Goal: Navigation & Orientation: Locate item on page

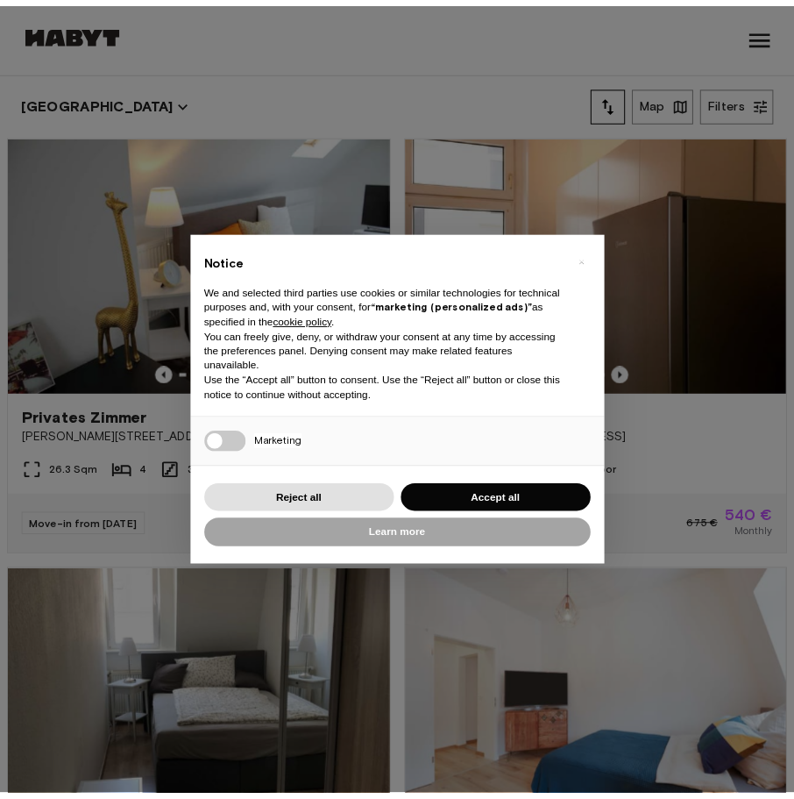
scroll to position [175, 0]
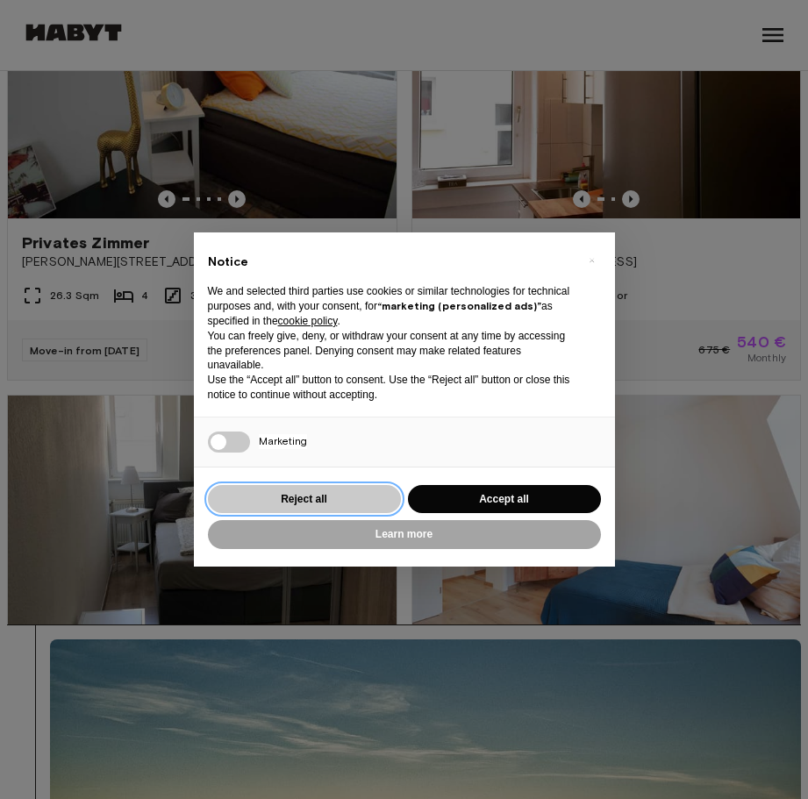
click at [327, 502] on button "Reject all" at bounding box center [304, 499] width 193 height 29
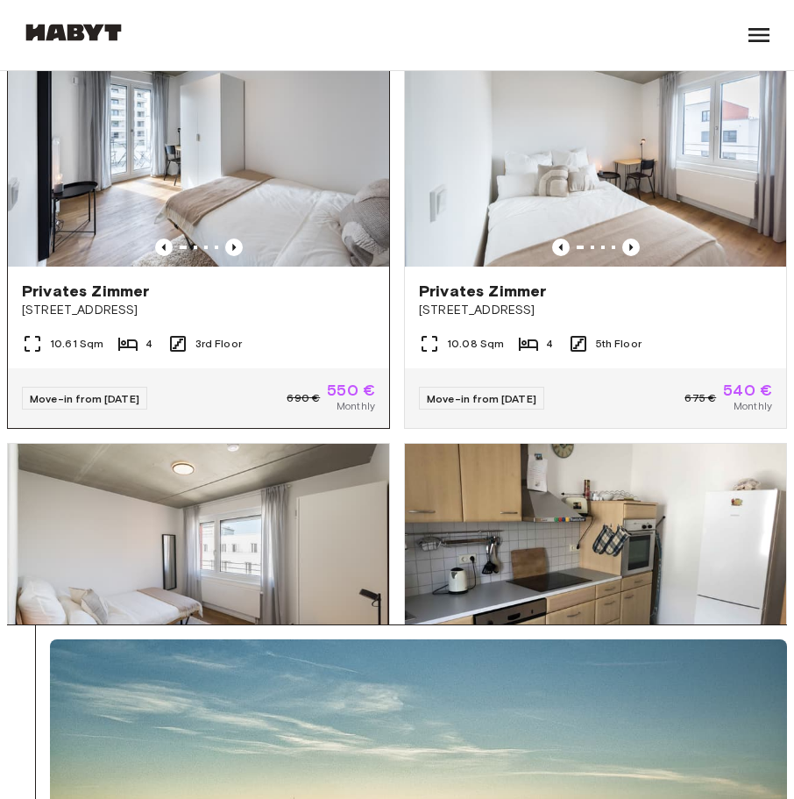
scroll to position [1929, 0]
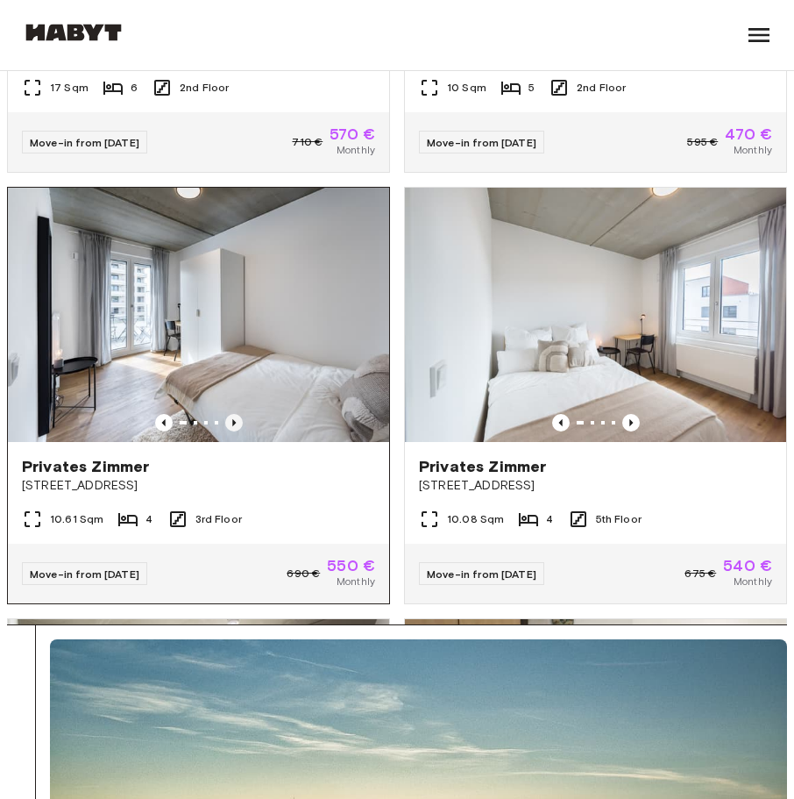
click at [232, 426] on icon "Previous image" at bounding box center [234, 422] width 4 height 7
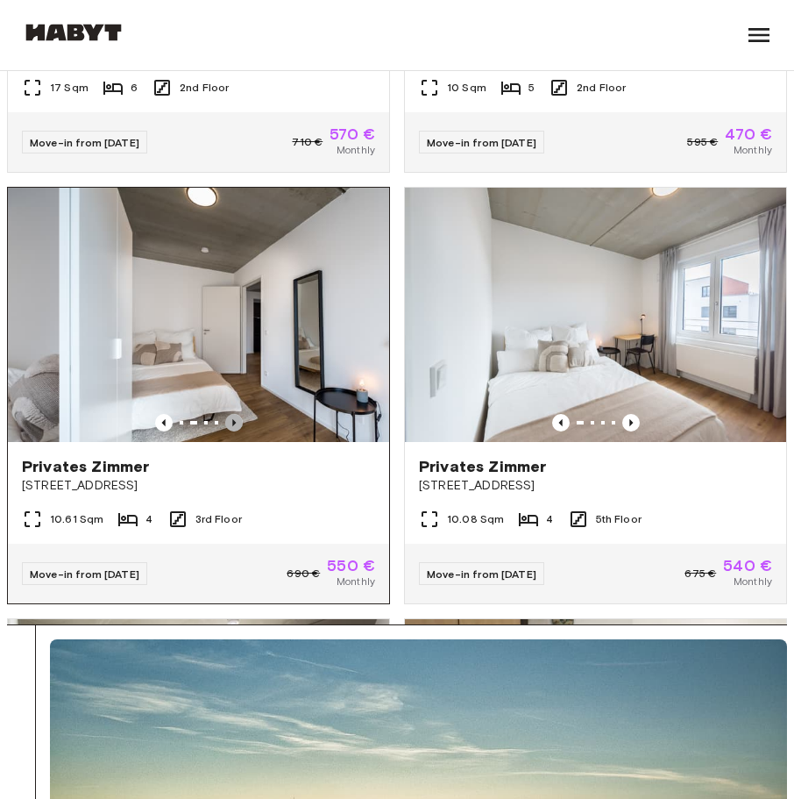
click at [232, 426] on icon "Previous image" at bounding box center [234, 422] width 4 height 7
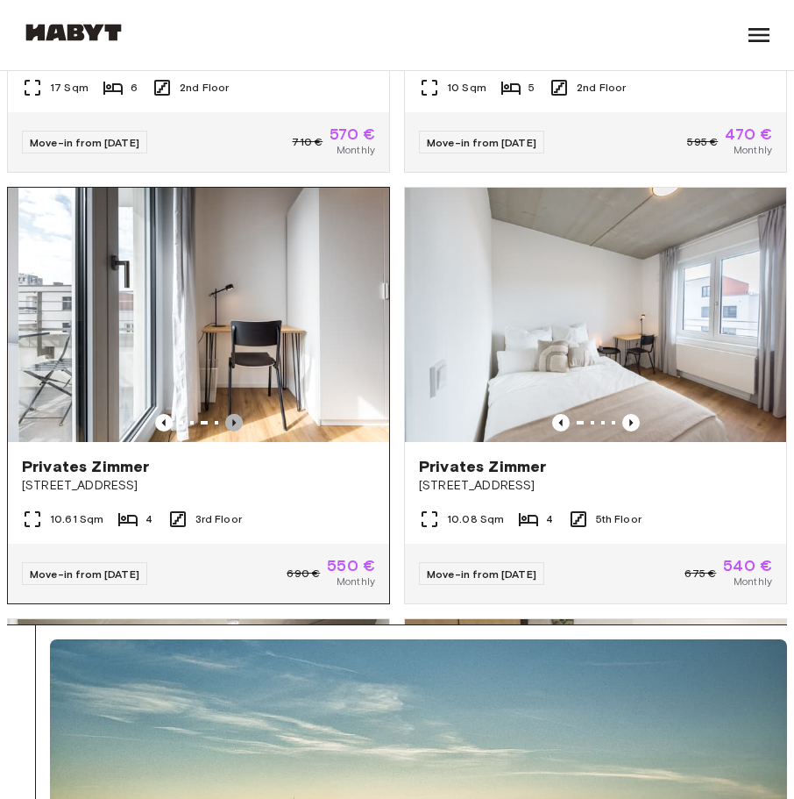
click at [232, 426] on icon "Previous image" at bounding box center [234, 422] width 4 height 7
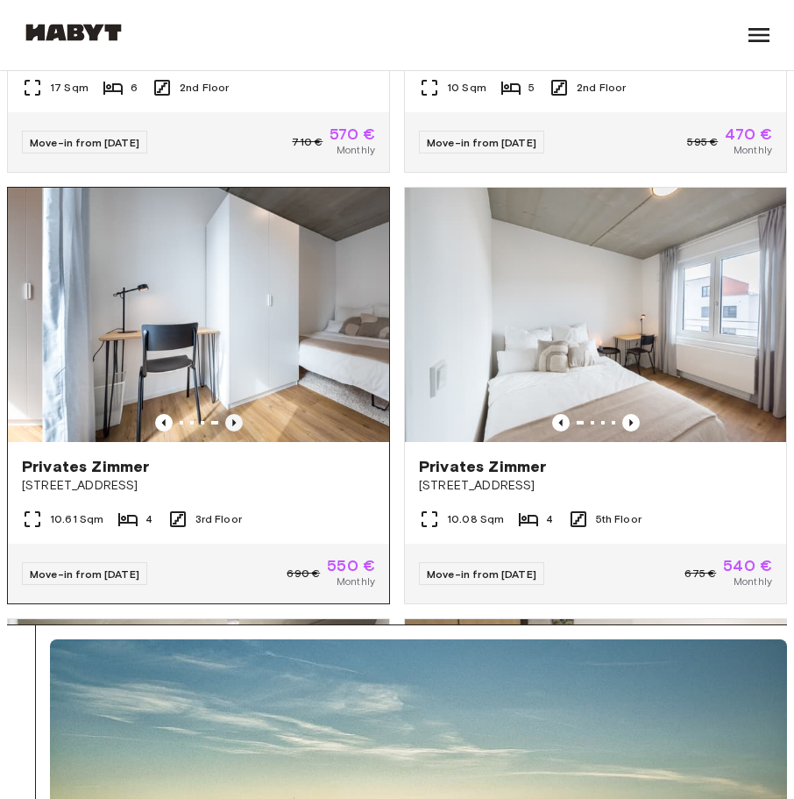
click at [232, 426] on icon "Previous image" at bounding box center [234, 422] width 4 height 7
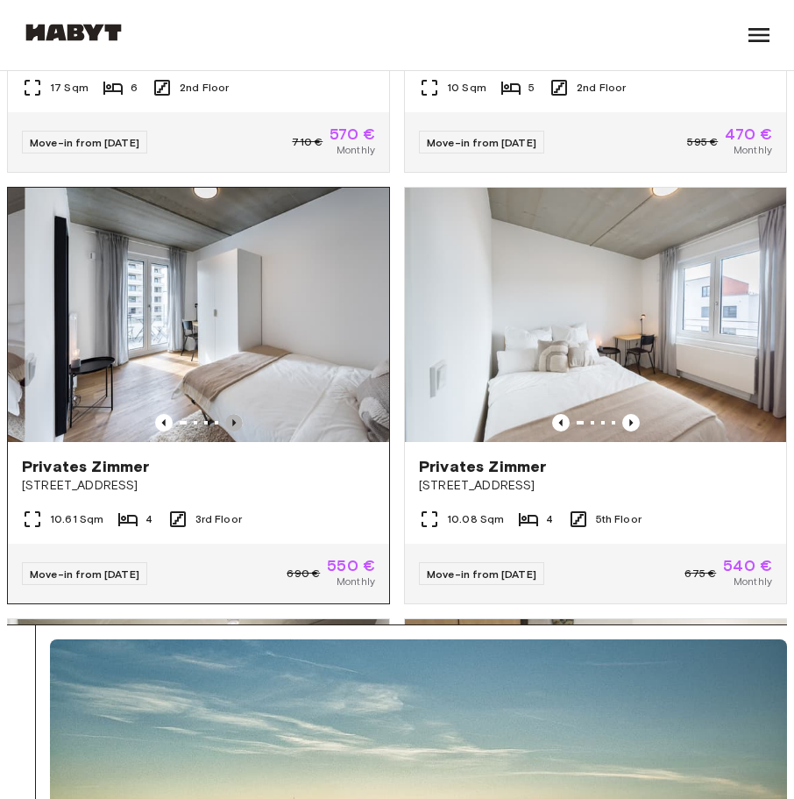
click at [232, 426] on icon "Previous image" at bounding box center [234, 422] width 4 height 7
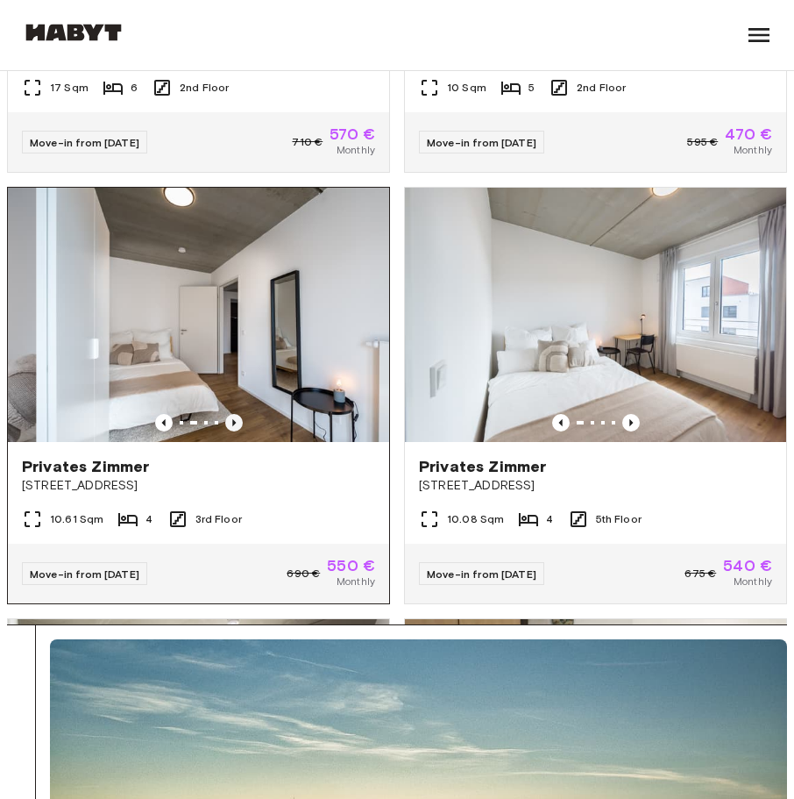
click at [232, 426] on icon "Previous image" at bounding box center [234, 422] width 4 height 7
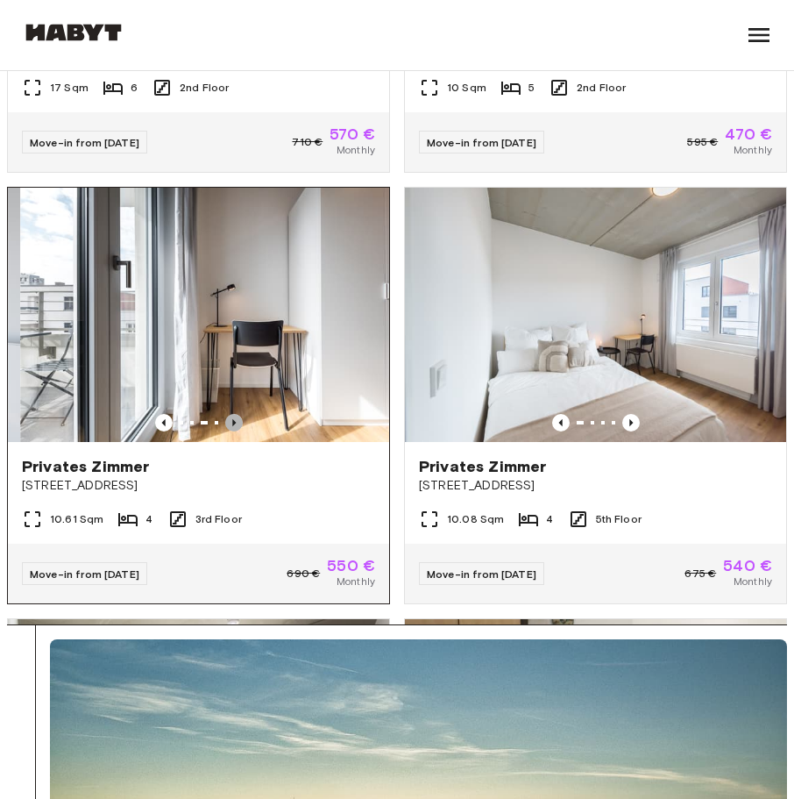
click at [232, 426] on icon "Previous image" at bounding box center [234, 422] width 4 height 7
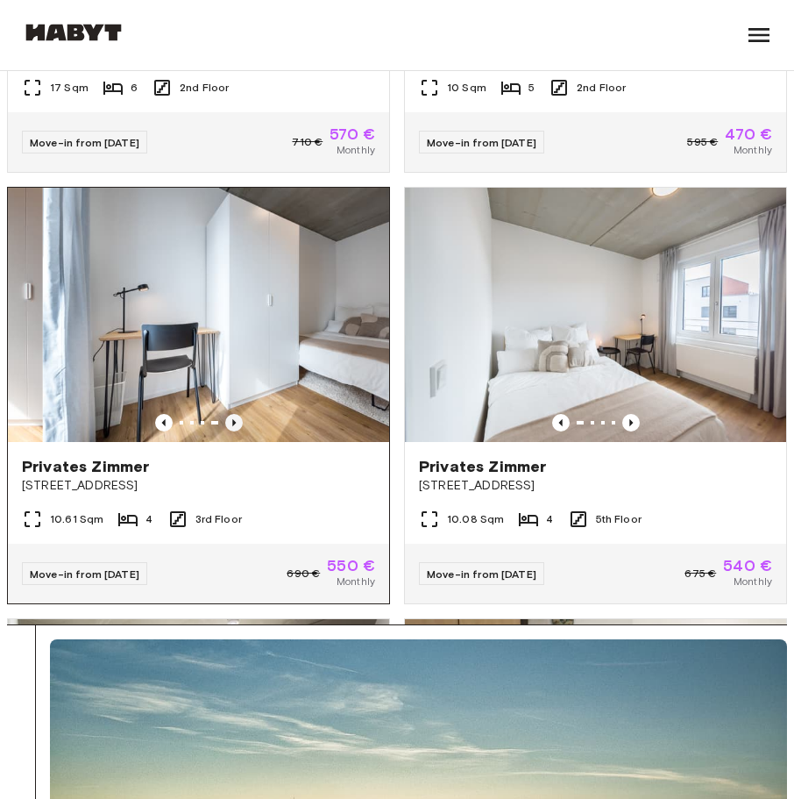
click at [232, 426] on icon "Previous image" at bounding box center [234, 422] width 4 height 7
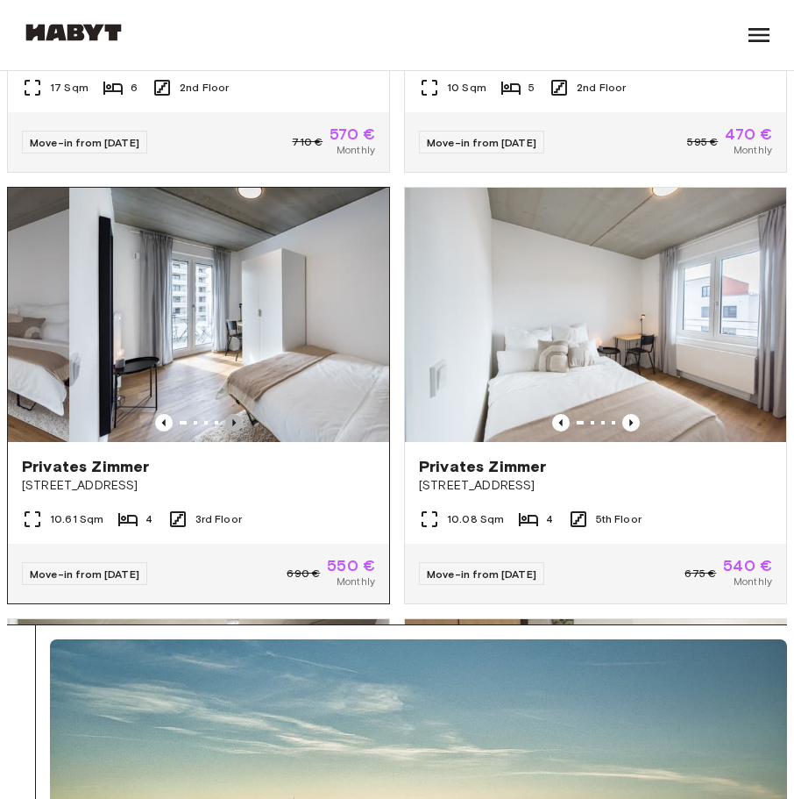
click at [232, 426] on icon "Previous image" at bounding box center [234, 422] width 4 height 7
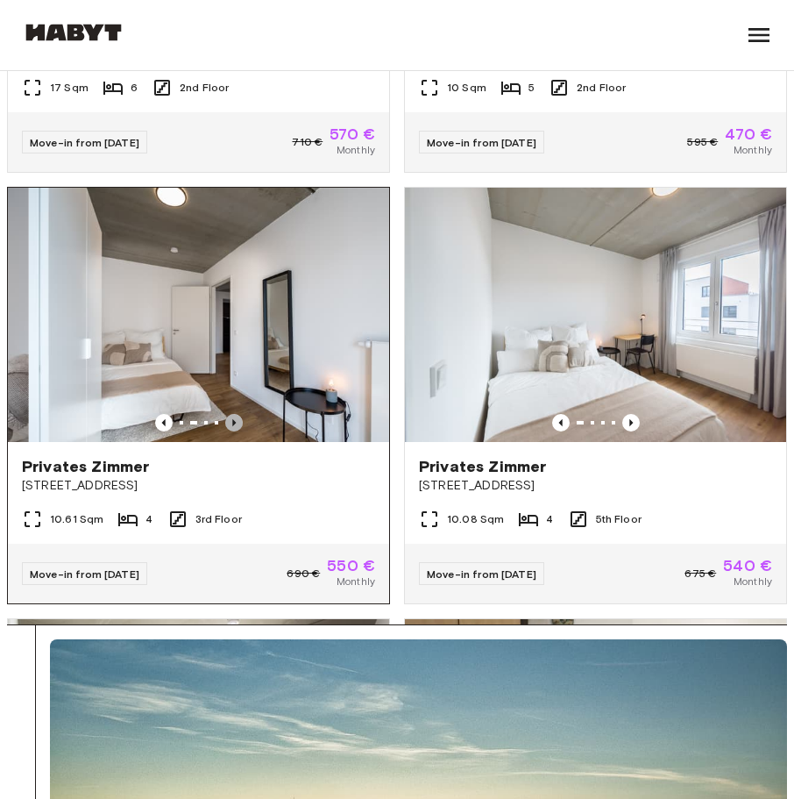
click at [232, 426] on icon "Previous image" at bounding box center [234, 422] width 4 height 7
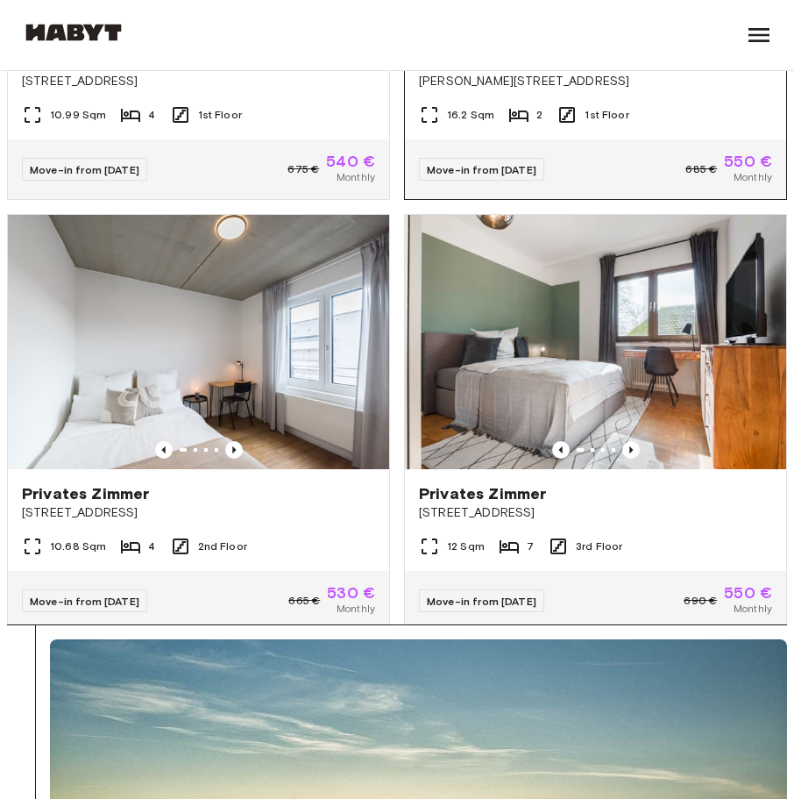
scroll to position [2806, 0]
